Goal: Information Seeking & Learning: Understand process/instructions

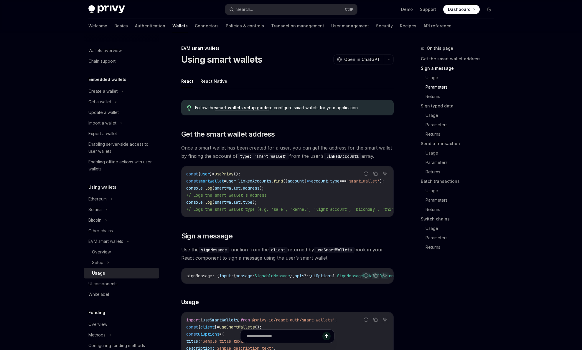
scroll to position [424, 0]
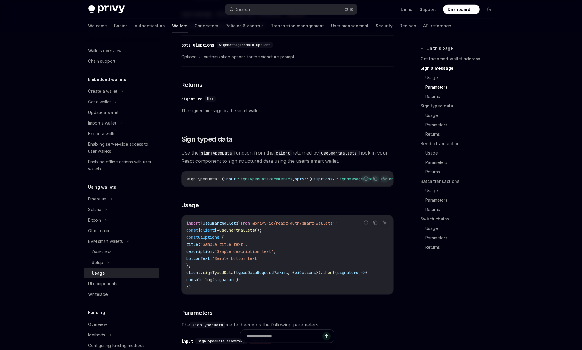
type textarea "*"
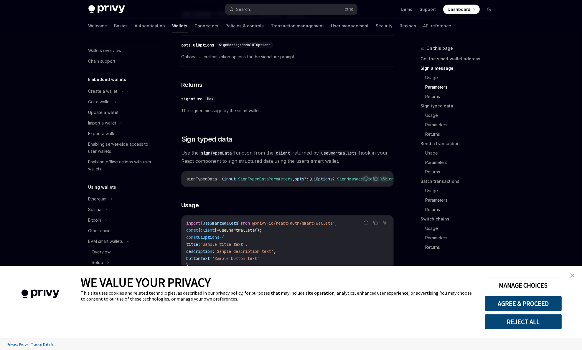
click at [289, 114] on span "The signed message by the smart wallet." at bounding box center [287, 110] width 213 height 7
click at [572, 274] on link "close banner" at bounding box center [572, 276] width 12 height 12
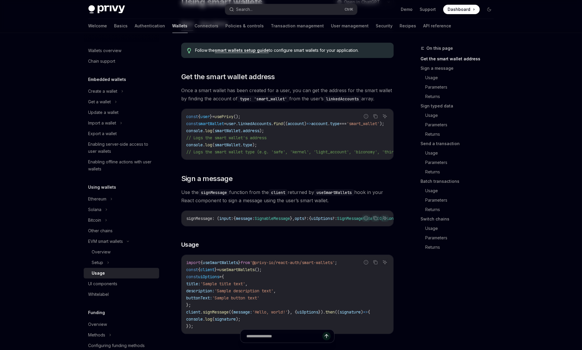
scroll to position [0, 0]
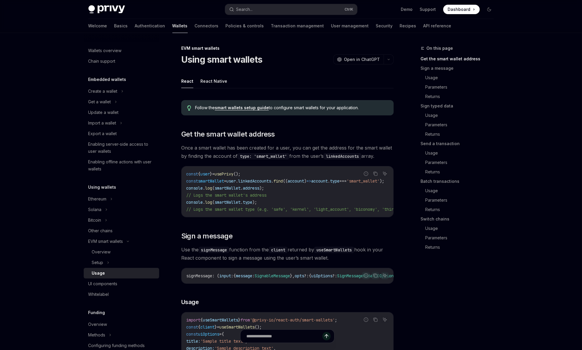
drag, startPoint x: 283, startPoint y: 217, endPoint x: 323, endPoint y: 219, distance: 39.9
click at [327, 217] on div "const { user } = usePrivy (); const smartWallet = user . linkedAccounts . find …" at bounding box center [288, 192] width 212 height 51
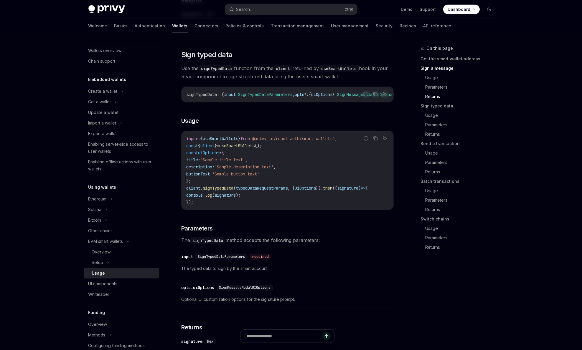
scroll to position [509, 0]
click at [274, 9] on button "Search... Ctrl K" at bounding box center [291, 9] width 132 height 11
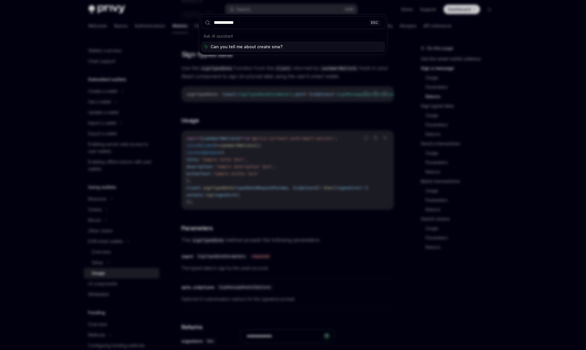
type input "**********"
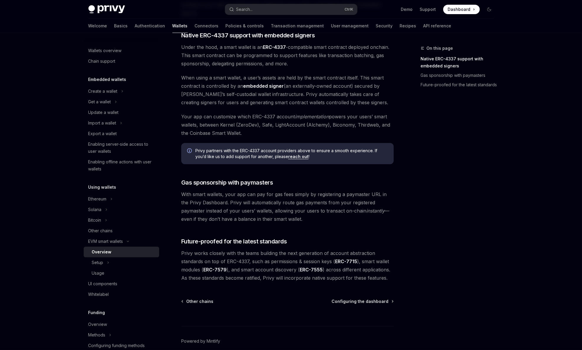
scroll to position [361, 0]
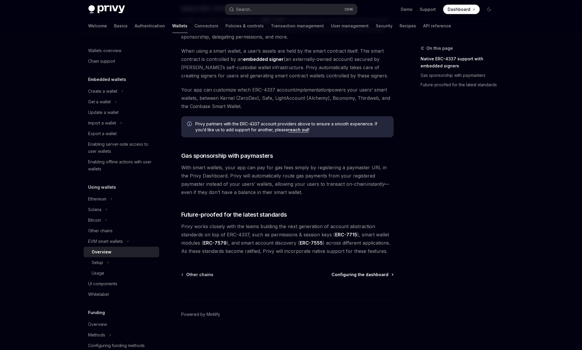
click at [357, 275] on span "Configuring the dashboard" at bounding box center [360, 275] width 57 height 6
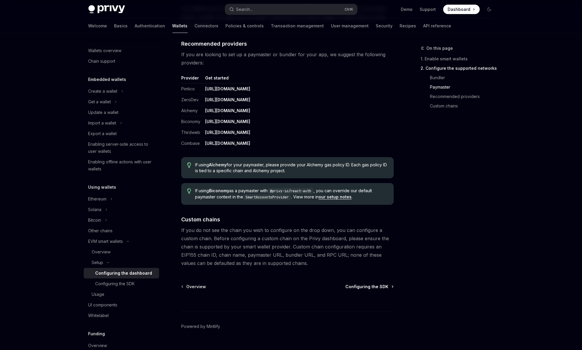
scroll to position [706, 0]
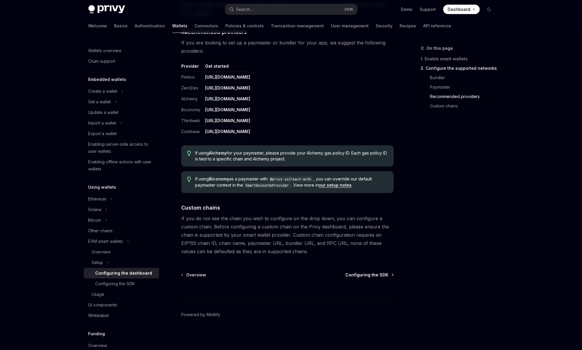
click at [362, 275] on span "Configuring the SDK" at bounding box center [367, 275] width 43 height 6
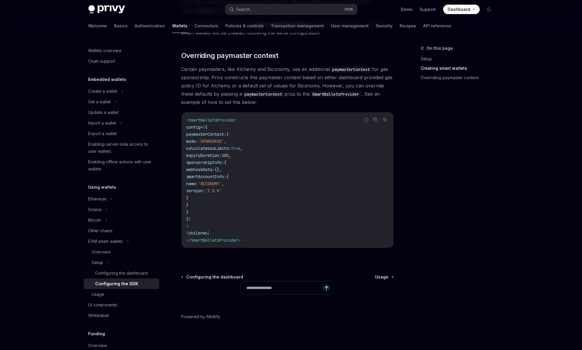
scroll to position [424, 0]
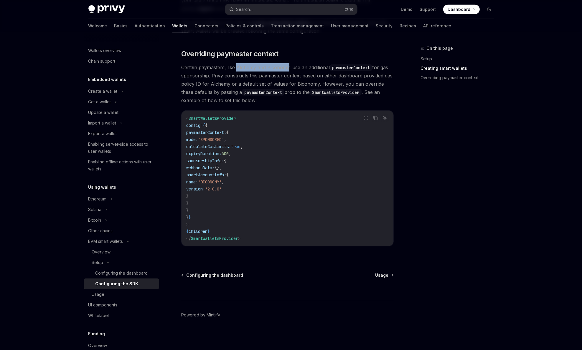
drag, startPoint x: 236, startPoint y: 67, endPoint x: 288, endPoint y: 65, distance: 51.6
click at [288, 65] on span "Certain paymasters, like Alchemy and Biconomy, use an additional paymasterConte…" at bounding box center [287, 83] width 213 height 41
copy span "Alchemy and Biconomy"
click at [383, 274] on span "Usage" at bounding box center [381, 276] width 13 height 6
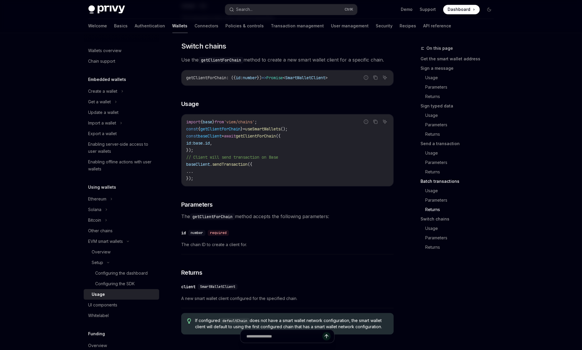
scroll to position [1740, 0]
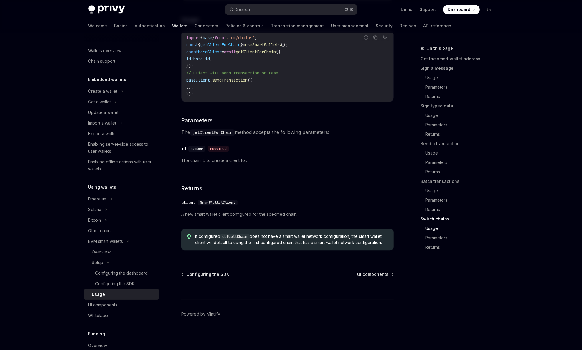
click at [367, 275] on span "UI components" at bounding box center [373, 275] width 31 height 6
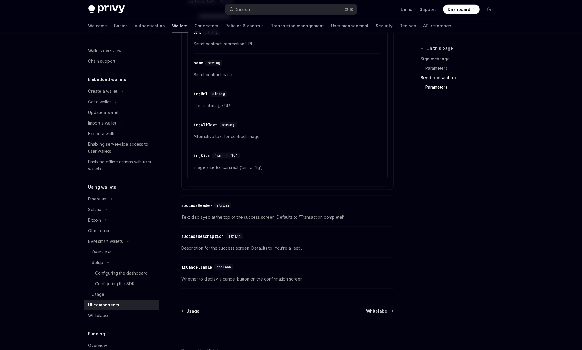
scroll to position [979, 0]
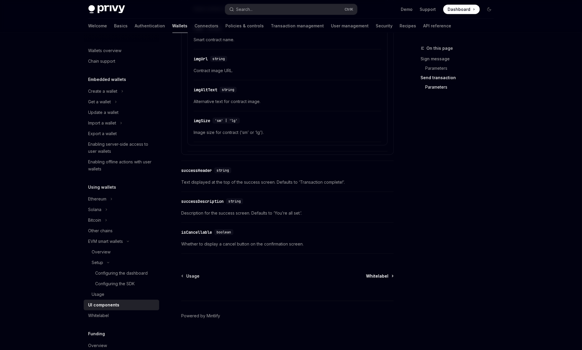
click at [381, 274] on span "Whitelabel" at bounding box center [377, 277] width 22 height 6
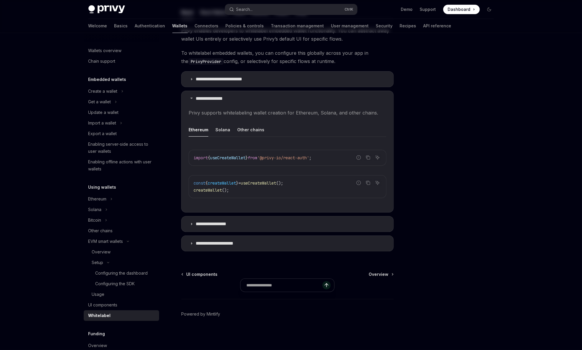
type textarea "*"
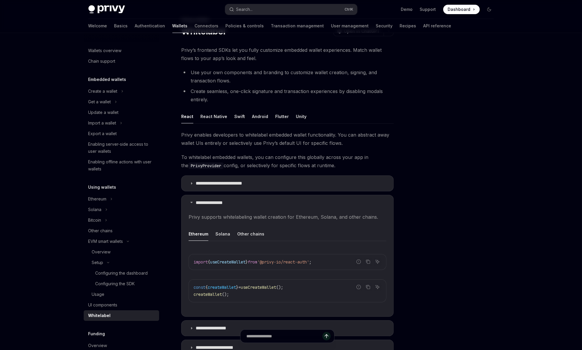
scroll to position [131, 0]
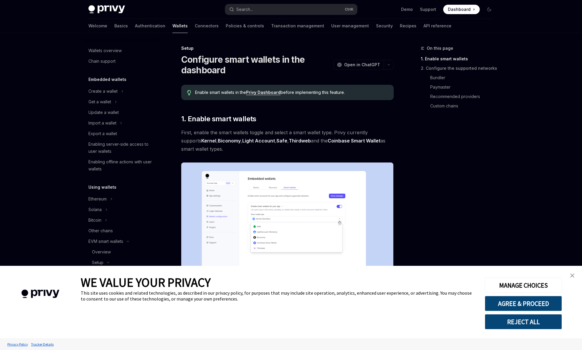
type textarea "*"
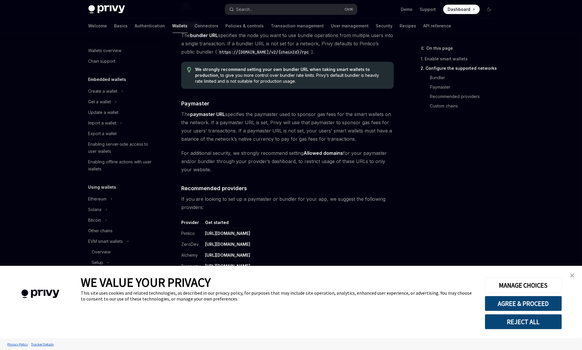
scroll to position [564, 0]
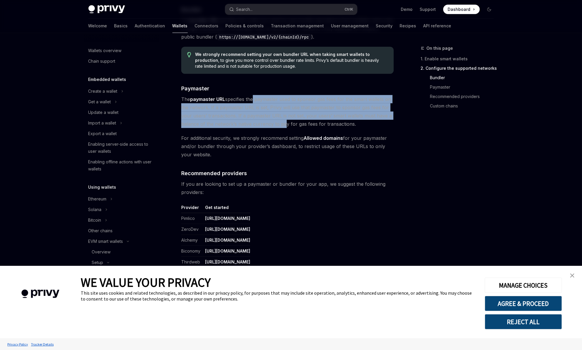
drag, startPoint x: 253, startPoint y: 100, endPoint x: 281, endPoint y: 122, distance: 36.1
click at [281, 122] on span "The paymaster URL specifies the paymaster used to sponsor gas fees for the smar…" at bounding box center [287, 111] width 213 height 33
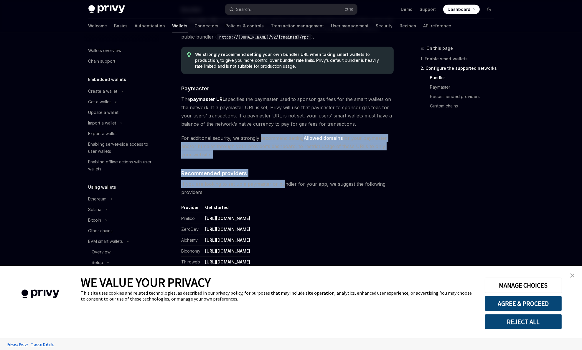
drag, startPoint x: 261, startPoint y: 138, endPoint x: 282, endPoint y: 185, distance: 51.4
click at [282, 185] on span "If you are looking to set up a paymaster or bundler for your app, we suggest th…" at bounding box center [287, 188] width 213 height 17
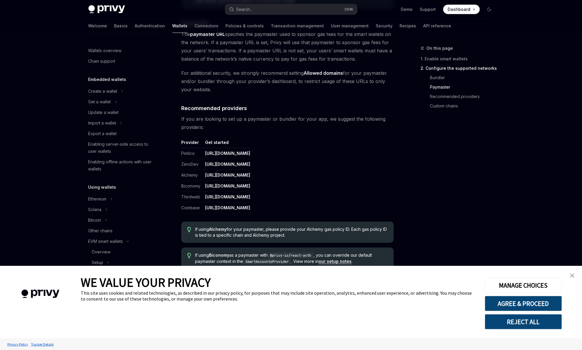
scroll to position [649, 0]
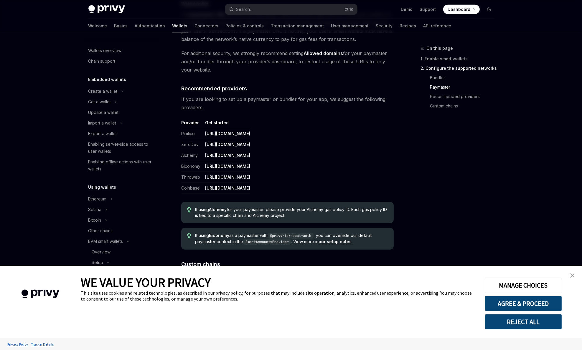
click at [225, 134] on link "[URL][DOMAIN_NAME]" at bounding box center [227, 133] width 45 height 5
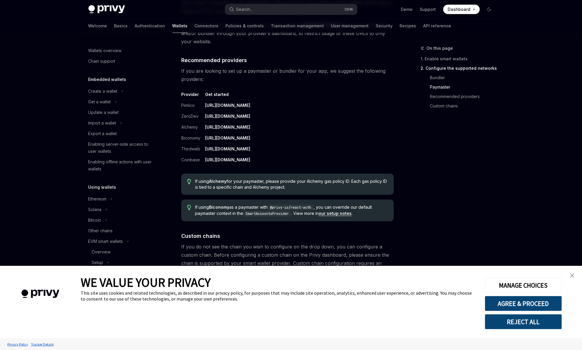
scroll to position [706, 0]
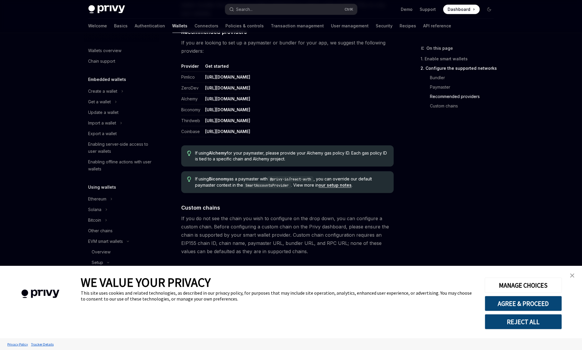
click at [575, 277] on link "close banner" at bounding box center [572, 276] width 12 height 12
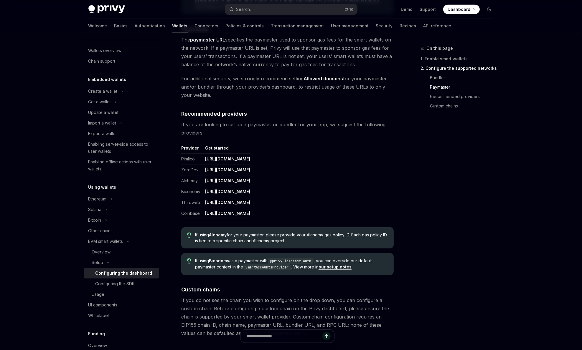
scroll to position [621, 0]
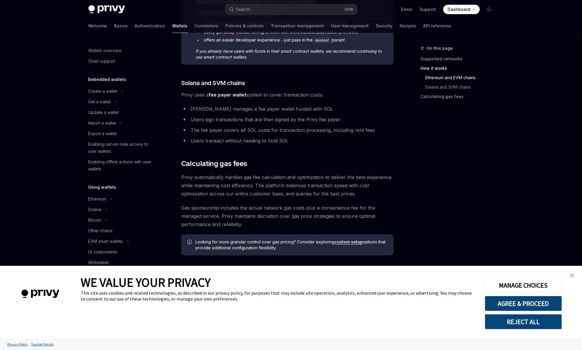
scroll to position [156, 0]
